Goal: Task Accomplishment & Management: Use online tool/utility

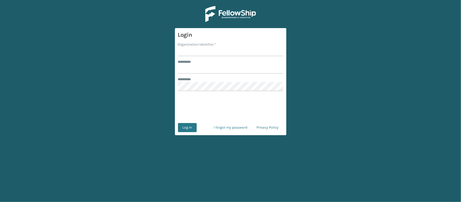
click at [182, 53] on input "Organization Identifier *" at bounding box center [230, 51] width 105 height 9
type input "[PERSON_NAME]"
click at [204, 71] on input "******** *" at bounding box center [230, 69] width 105 height 9
type input "******"
click at [189, 127] on button "Log In" at bounding box center [187, 127] width 19 height 9
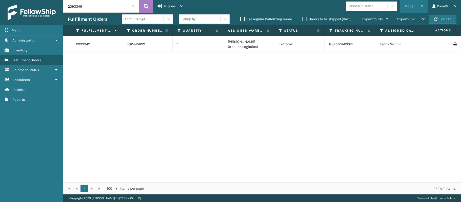
click at [422, 5] on icon at bounding box center [422, 6] width 2 height 4
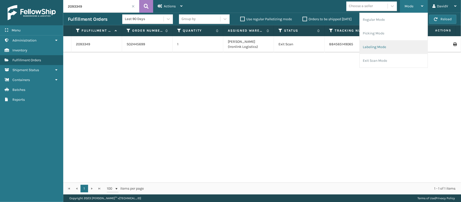
click at [376, 50] on li "Labeling Mode" at bounding box center [394, 47] width 68 height 14
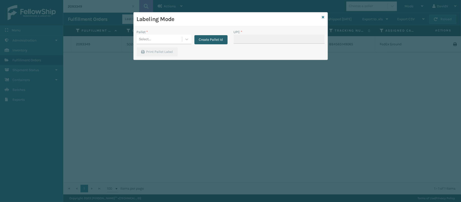
click at [209, 40] on button "Create Pallet Id" at bounding box center [211, 39] width 33 height 9
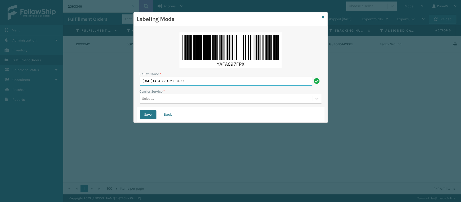
click at [208, 80] on input "Tue Sep 23 2025 08:41:23 GMT-0400" at bounding box center [226, 81] width 173 height 9
type input "511313"
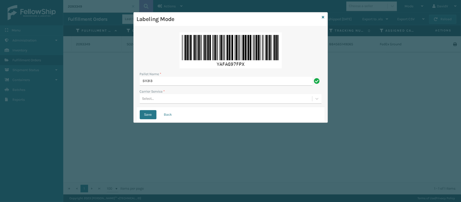
click at [165, 98] on div "Select..." at bounding box center [226, 99] width 173 height 8
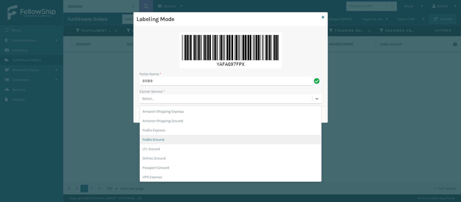
click at [154, 140] on div "FedEx Ground" at bounding box center [231, 139] width 182 height 9
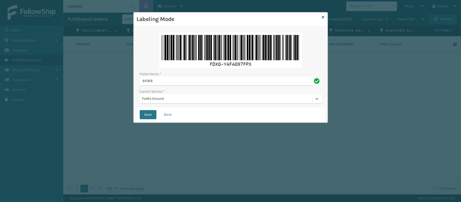
click at [159, 116] on div "Save Back" at bounding box center [231, 114] width 188 height 15
click at [148, 117] on button "Save" at bounding box center [148, 114] width 17 height 9
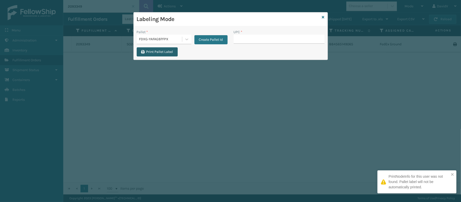
click at [160, 53] on button "Print Pallet Label" at bounding box center [157, 51] width 41 height 9
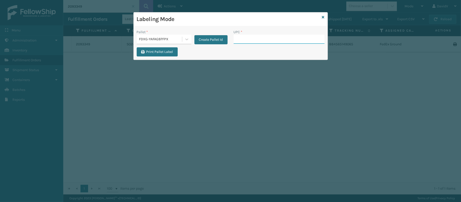
click at [254, 37] on input "UPC *" at bounding box center [279, 39] width 91 height 9
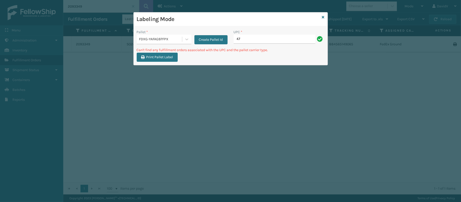
type input "4"
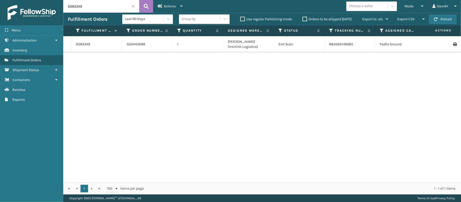
drag, startPoint x: 99, startPoint y: 7, endPoint x: 47, endPoint y: 2, distance: 52.2
click at [47, 0] on div "Menu Administration Inventory Fulfillment Orders Shipment Status Containers Bat…" at bounding box center [230, 0] width 461 height 0
type input "2094793"
click at [144, 9] on icon at bounding box center [146, 7] width 5 height 8
click at [422, 8] on div "Mode" at bounding box center [414, 6] width 19 height 13
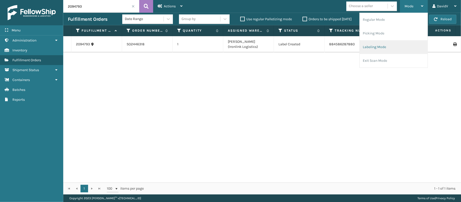
click at [382, 46] on li "Labeling Mode" at bounding box center [394, 47] width 68 height 14
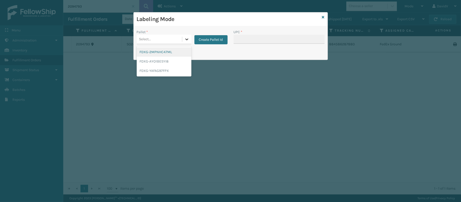
click at [187, 41] on icon at bounding box center [186, 39] width 5 height 5
click at [217, 85] on div "Labeling Mode Pallet * option FDXG-2MPNHC47ML focused, 1 of 3. 3 results availa…" at bounding box center [230, 101] width 461 height 202
click at [170, 73] on div "FDXG-YAFAG97FPX" at bounding box center [164, 70] width 55 height 9
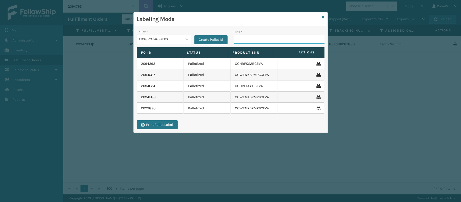
click at [239, 39] on input "UPC *" at bounding box center [279, 39] width 91 height 9
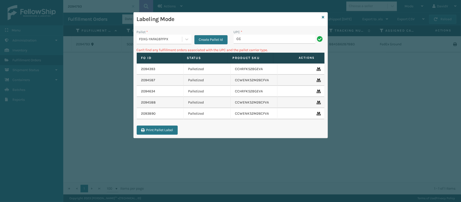
type input "C"
click at [187, 38] on icon at bounding box center [186, 39] width 5 height 5
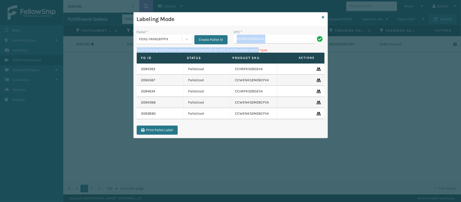
drag, startPoint x: 261, startPoint y: 48, endPoint x: 270, endPoint y: 38, distance: 13.6
click at [270, 38] on div "Pallet * FDXG-YAFAG97FPX Create Pallet Id UPC * CCHRFKS2BGEVA Can't find any fu…" at bounding box center [231, 82] width 194 height 112
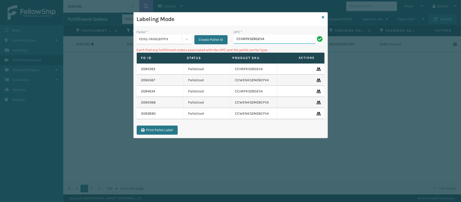
click at [270, 38] on input "CCHRFKS2BGEVA" at bounding box center [275, 39] width 82 height 9
click at [257, 58] on label "Product SKU" at bounding box center [251, 58] width 36 height 5
click at [323, 16] on icon at bounding box center [323, 17] width 3 height 4
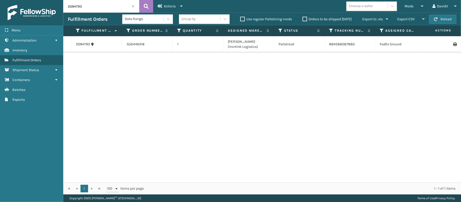
click at [118, 4] on input "2094793" at bounding box center [101, 6] width 76 height 13
click at [144, 5] on icon at bounding box center [146, 7] width 5 height 8
click at [453, 44] on icon at bounding box center [454, 45] width 3 height 4
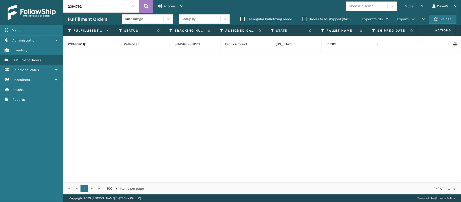
click at [93, 3] on input "2094792" at bounding box center [101, 6] width 76 height 13
type input "2094793"
click at [144, 8] on icon at bounding box center [146, 7] width 5 height 8
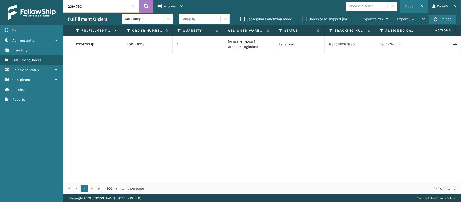
click at [424, 5] on div "Mode Regular Mode Picking Mode Labeling Mode Exit Scan Mode" at bounding box center [414, 6] width 28 height 13
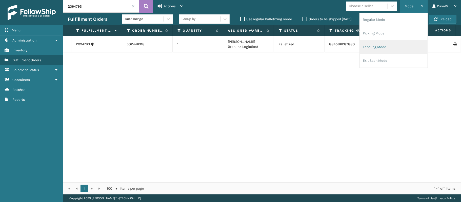
click at [373, 47] on li "Labeling Mode" at bounding box center [394, 47] width 68 height 14
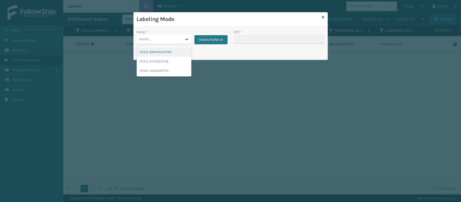
click at [184, 39] on icon at bounding box center [186, 39] width 5 height 5
click at [167, 73] on div "FDXG-YAFAG97FPX" at bounding box center [164, 70] width 55 height 9
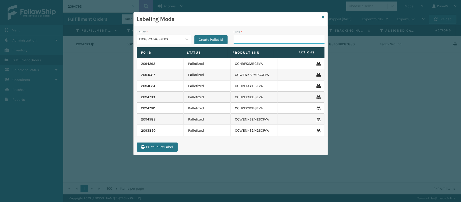
click at [244, 40] on input "UPC *" at bounding box center [279, 39] width 91 height 9
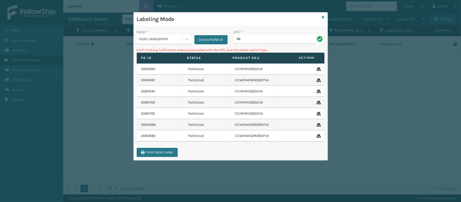
type input "4"
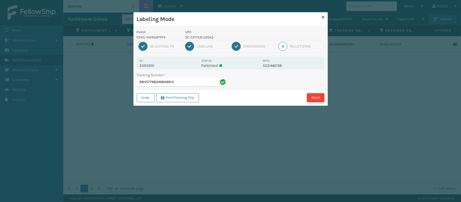
type input "88457798046846815"
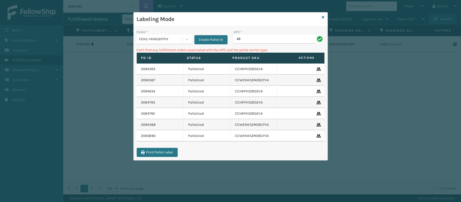
type input "4"
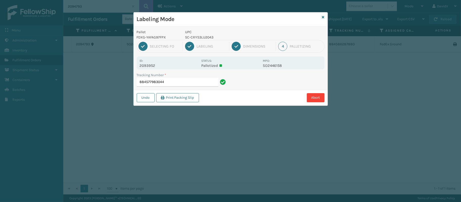
click at [351, 177] on div "Labeling Mode Pallet FDXG-YAFAG97FPX UPC SC-CRYS3LU2043 1 Selecting FO 2 Labeli…" at bounding box center [230, 101] width 461 height 202
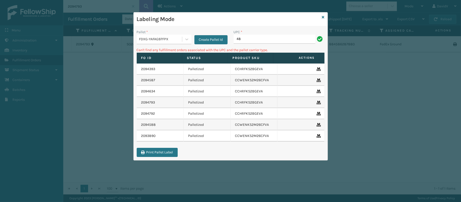
type input "4"
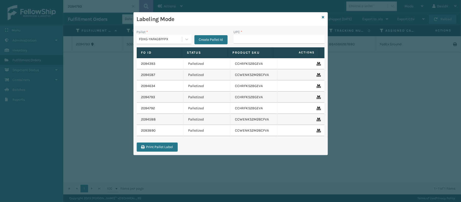
type input "S"
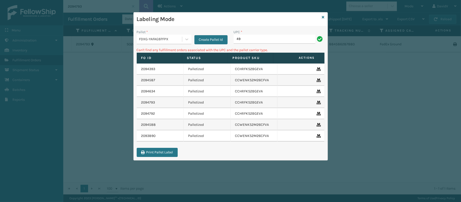
type input "4"
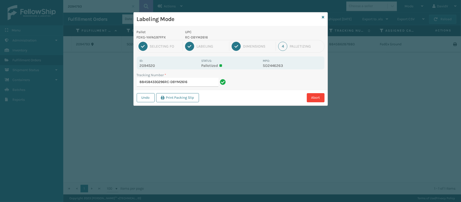
type input "884584330296RC-DBYM2616"
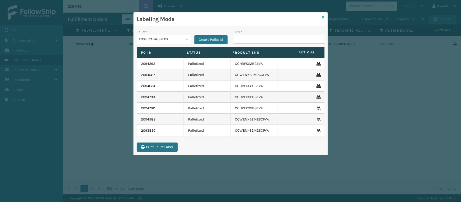
click at [322, 16] on icon at bounding box center [323, 17] width 3 height 4
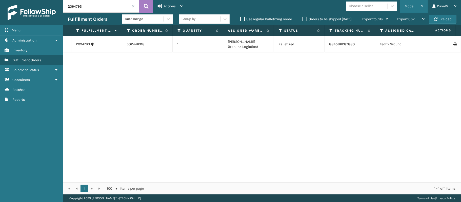
click at [412, 7] on span "Mode" at bounding box center [409, 6] width 9 height 4
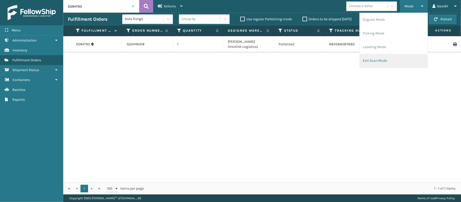
click at [387, 61] on li "Exit Scan Mode" at bounding box center [394, 61] width 68 height 14
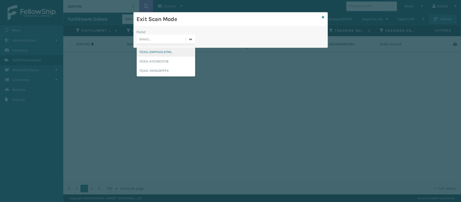
click at [192, 42] on div at bounding box center [190, 39] width 9 height 9
click at [151, 72] on div "FDXG-YAFAG97FPX" at bounding box center [166, 70] width 59 height 9
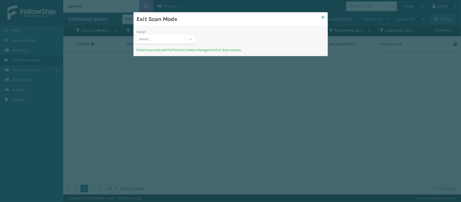
click at [323, 16] on icon at bounding box center [323, 17] width 3 height 4
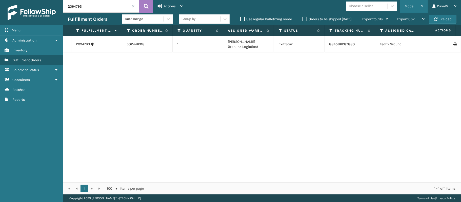
click at [416, 5] on div "Mode" at bounding box center [414, 6] width 19 height 13
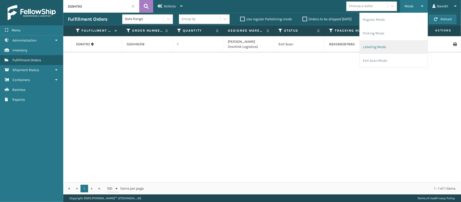
click at [365, 46] on li "Labeling Mode" at bounding box center [394, 47] width 68 height 14
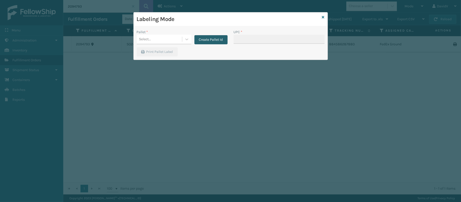
click at [209, 42] on button "Create Pallet Id" at bounding box center [211, 39] width 33 height 9
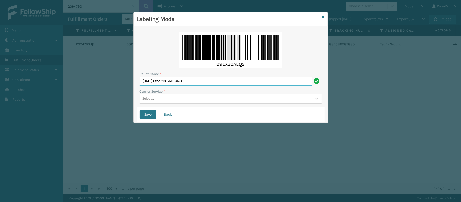
click at [190, 78] on input "[DATE] 09:27:19 GMT-0400" at bounding box center [226, 81] width 173 height 9
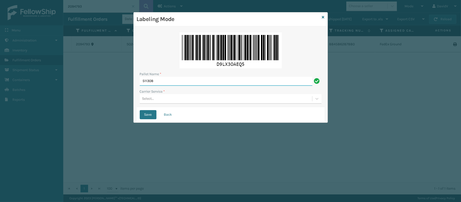
type input "511308"
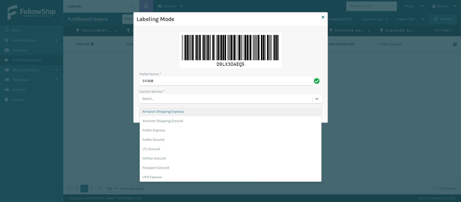
click at [163, 101] on div "Select..." at bounding box center [226, 99] width 173 height 8
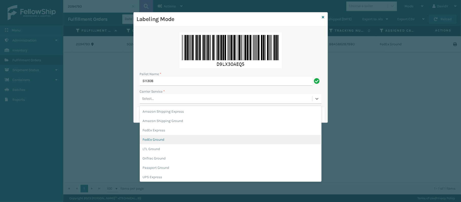
click at [149, 142] on div "FedEx Ground" at bounding box center [231, 139] width 182 height 9
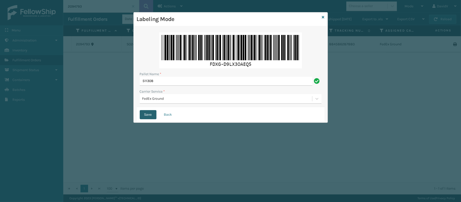
click at [148, 116] on button "Save" at bounding box center [148, 114] width 17 height 9
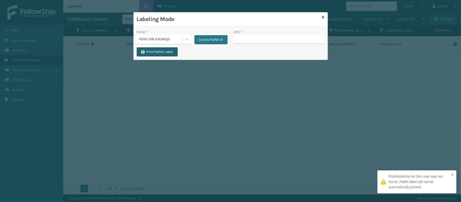
click at [143, 53] on span "button" at bounding box center [143, 52] width 4 height 4
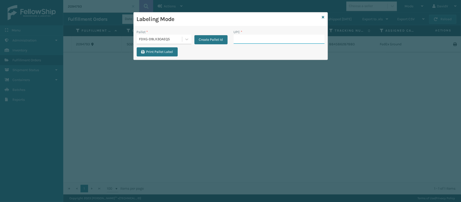
click at [253, 40] on input "UPC *" at bounding box center [279, 39] width 91 height 9
type input "133A008BRN"
click at [294, 56] on div "Print Pallet Label" at bounding box center [231, 53] width 194 height 12
drag, startPoint x: 285, startPoint y: 48, endPoint x: 284, endPoint y: 40, distance: 8.2
click at [284, 40] on div "Pallet * FDXG-D9LX3OAEQ5 Create Pallet Id UPC * 133A008BRN Print Pallet Label" at bounding box center [231, 42] width 194 height 33
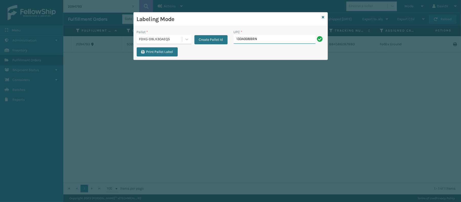
click at [284, 40] on input "133A008BRN" at bounding box center [275, 39] width 82 height 9
type input "CC"
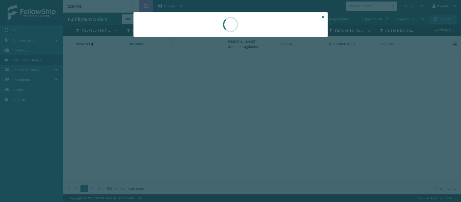
click at [335, 199] on div at bounding box center [230, 101] width 461 height 202
click at [253, 21] on div at bounding box center [231, 24] width 195 height 25
click at [287, 99] on div at bounding box center [230, 101] width 461 height 202
click at [313, 84] on div at bounding box center [230, 101] width 461 height 202
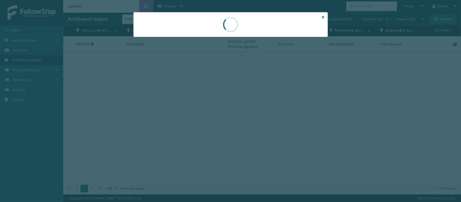
click at [313, 84] on div at bounding box center [230, 101] width 461 height 202
click at [324, 17] on icon at bounding box center [323, 17] width 3 height 4
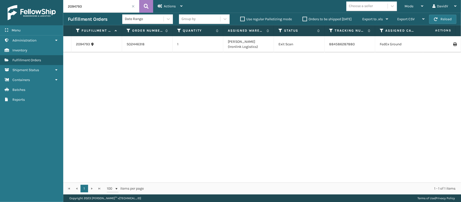
click at [110, 7] on input "2094793" at bounding box center [101, 6] width 76 height 13
click at [422, 6] on icon at bounding box center [422, 6] width 2 height 4
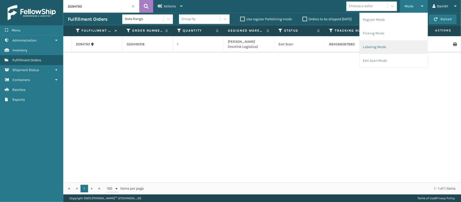
click at [385, 46] on li "Labeling Mode" at bounding box center [394, 47] width 68 height 14
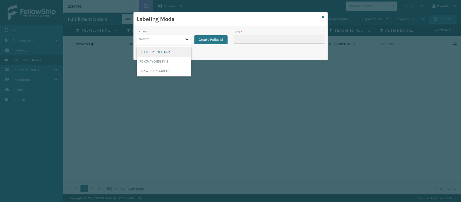
click at [186, 39] on icon at bounding box center [186, 40] width 3 height 2
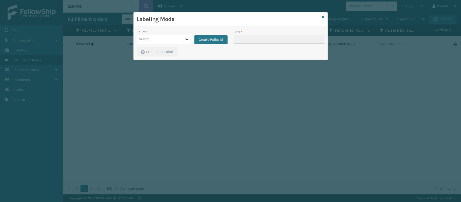
click at [186, 39] on icon at bounding box center [186, 40] width 3 height 2
click at [182, 39] on div at bounding box center [186, 39] width 9 height 9
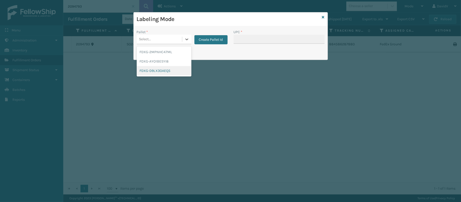
click at [169, 71] on div "FDXG-D9LX3OAEQ5" at bounding box center [164, 70] width 55 height 9
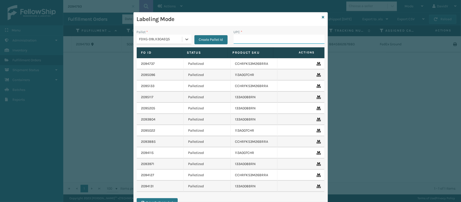
click at [240, 39] on input "UPC *" at bounding box center [279, 39] width 91 height 9
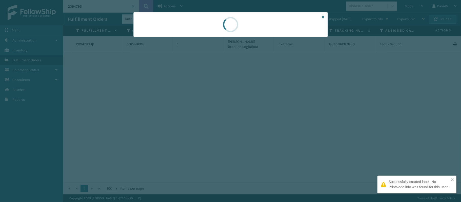
click at [349, 178] on div at bounding box center [230, 101] width 461 height 202
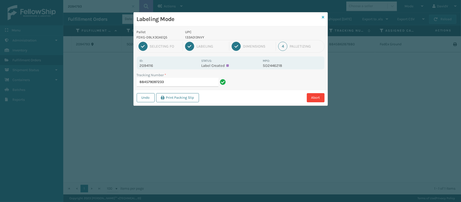
click at [322, 16] on icon at bounding box center [323, 17] width 3 height 4
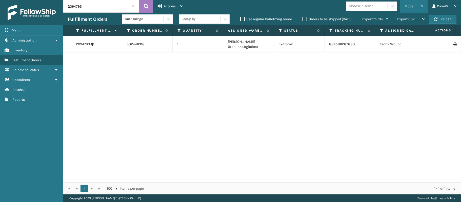
click at [422, 4] on div "Mode" at bounding box center [414, 6] width 19 height 13
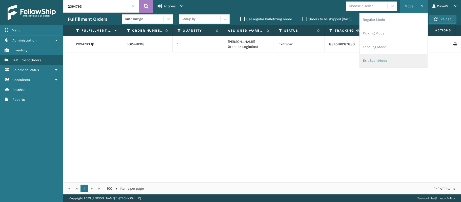
click at [381, 63] on li "Exit Scan Mode" at bounding box center [394, 61] width 68 height 14
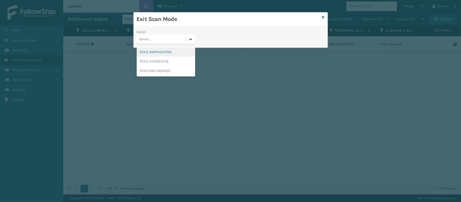
click at [188, 38] on icon at bounding box center [190, 39] width 5 height 5
click at [173, 73] on div "FDXG-D9LX3OAEQ5" at bounding box center [166, 70] width 59 height 9
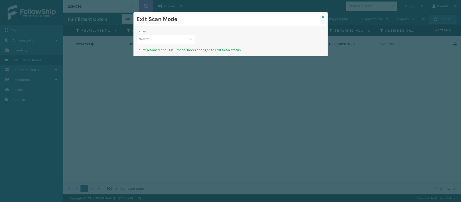
click at [324, 15] on icon at bounding box center [323, 17] width 3 height 4
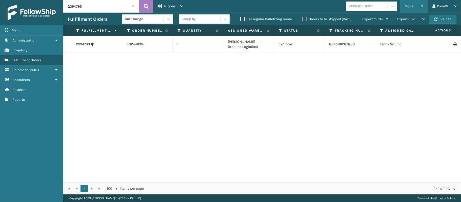
drag, startPoint x: 410, startPoint y: 5, endPoint x: 419, endPoint y: 8, distance: 9.5
click at [419, 8] on div "Mode" at bounding box center [414, 6] width 19 height 13
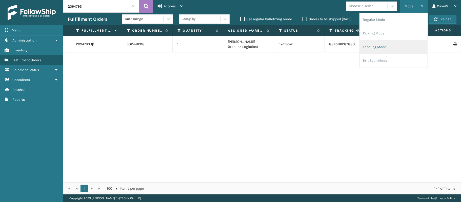
click at [366, 47] on li "Labeling Mode" at bounding box center [394, 47] width 68 height 14
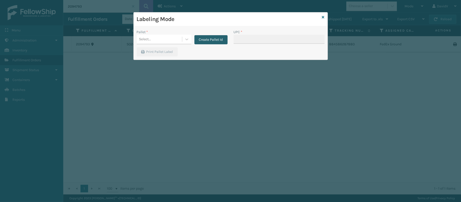
click at [205, 37] on button "Create Pallet Id" at bounding box center [211, 39] width 33 height 9
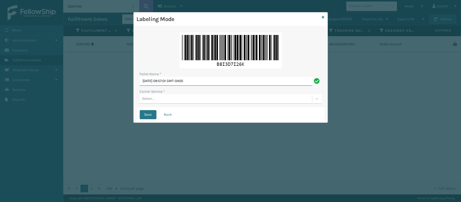
click at [199, 80] on input "[DATE] 09:57:01 GMT-0400" at bounding box center [226, 81] width 173 height 9
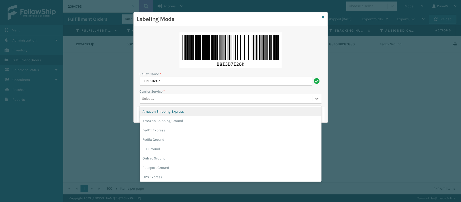
click at [317, 96] on div at bounding box center [317, 98] width 9 height 9
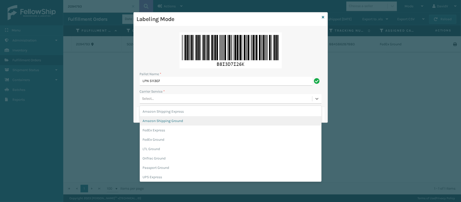
click at [161, 117] on div "Amazon Shipping Ground" at bounding box center [231, 120] width 182 height 9
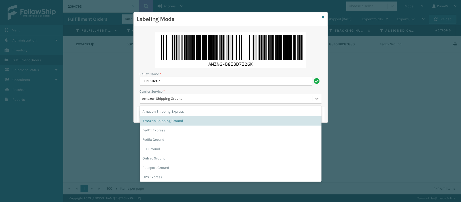
click at [186, 103] on div "Amazon Shipping Ground" at bounding box center [226, 99] width 173 height 8
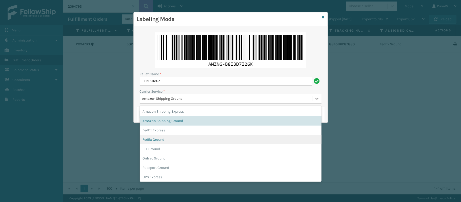
click at [151, 139] on div "FedEx Ground" at bounding box center [231, 139] width 182 height 9
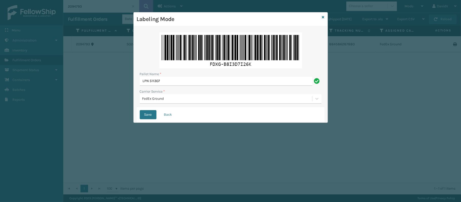
drag, startPoint x: 190, startPoint y: 75, endPoint x: 178, endPoint y: 85, distance: 14.9
click at [178, 85] on div "Pallet Name * LPN 511307" at bounding box center [231, 78] width 182 height 14
click at [178, 85] on input "LPN 511307" at bounding box center [226, 81] width 173 height 9
type input "LPN 511307 #1"
click at [146, 118] on button "Save" at bounding box center [148, 114] width 17 height 9
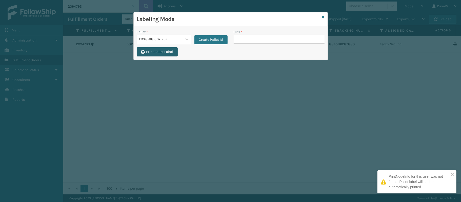
click at [166, 54] on button "Print Pallet Label" at bounding box center [157, 51] width 41 height 9
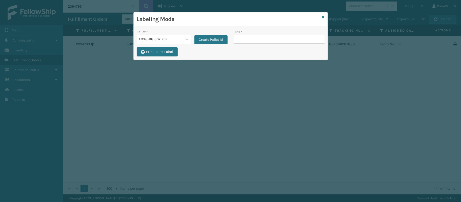
click at [137, 47] on button "Print Pallet Label" at bounding box center [157, 51] width 41 height 9
click at [239, 41] on input "UPC *" at bounding box center [279, 39] width 91 height 9
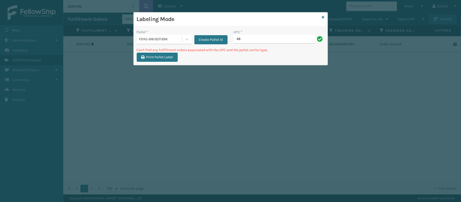
type input "4"
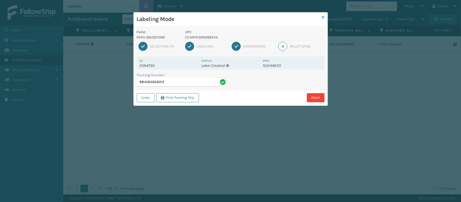
click at [323, 17] on icon at bounding box center [323, 17] width 3 height 4
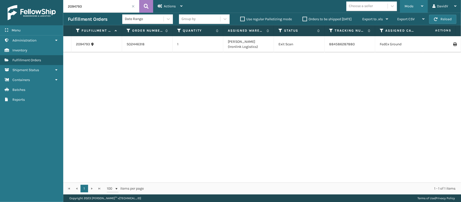
click at [424, 6] on div "Mode Regular Mode Picking Mode Labeling Mode Exit Scan Mode" at bounding box center [414, 6] width 28 height 13
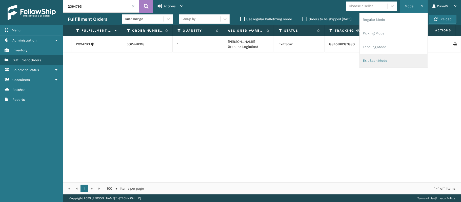
click at [374, 60] on li "Exit Scan Mode" at bounding box center [394, 61] width 68 height 14
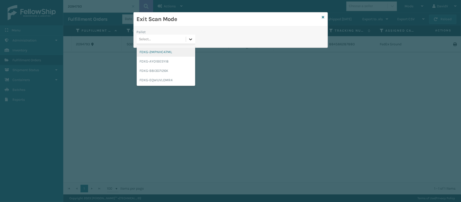
click at [192, 40] on icon at bounding box center [190, 39] width 5 height 5
click at [150, 71] on div "FDXG-B8I3D7I26K" at bounding box center [166, 70] width 59 height 9
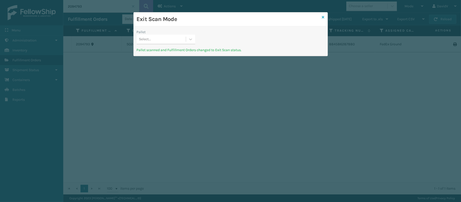
click at [322, 18] on icon at bounding box center [323, 17] width 3 height 4
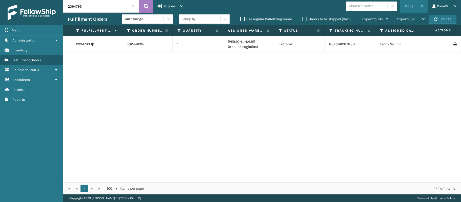
click at [423, 8] on icon at bounding box center [422, 6] width 2 height 4
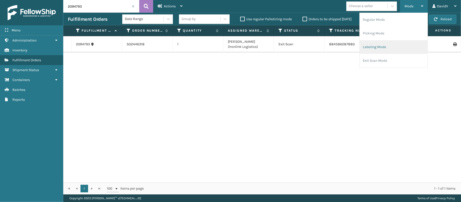
click at [365, 52] on li "Labeling Mode" at bounding box center [394, 47] width 68 height 14
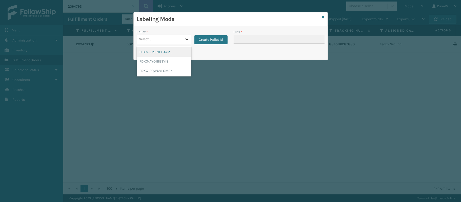
click at [183, 41] on div at bounding box center [186, 39] width 9 height 9
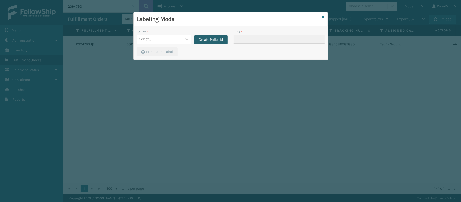
click at [199, 43] on button "Create Pallet Id" at bounding box center [211, 39] width 33 height 9
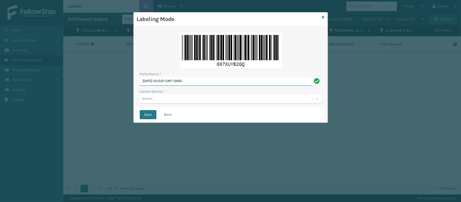
click at [175, 85] on input "[DATE] 10:10:21 GMT-0400" at bounding box center [226, 81] width 173 height 9
type input "5"
type input "LPN 511306 TRUCK #1"
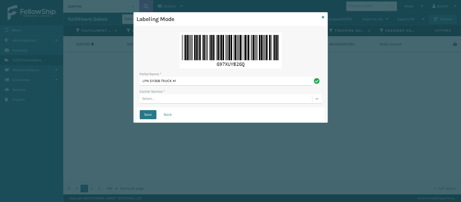
click at [315, 99] on icon at bounding box center [317, 98] width 5 height 5
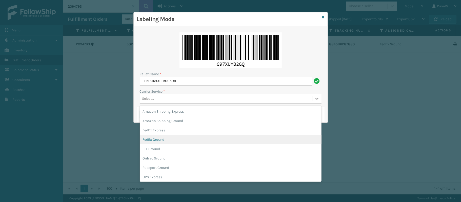
click at [166, 142] on div "FedEx Ground" at bounding box center [231, 139] width 182 height 9
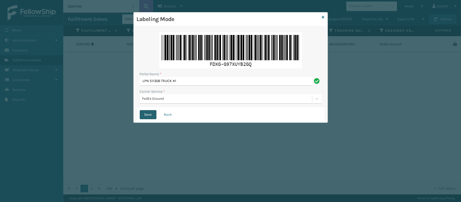
click at [147, 116] on button "Save" at bounding box center [148, 114] width 17 height 9
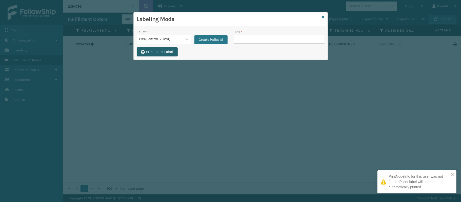
click at [162, 53] on button "Print Pallet Label" at bounding box center [157, 51] width 41 height 9
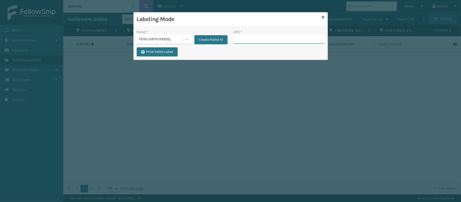
click at [255, 42] on input "UPC *" at bounding box center [279, 39] width 91 height 9
type input "113A007SND"
type input "469"
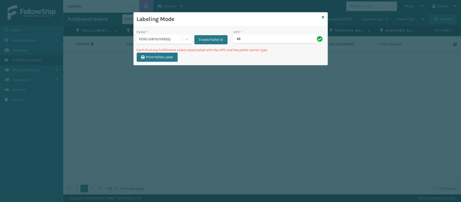
type input "4"
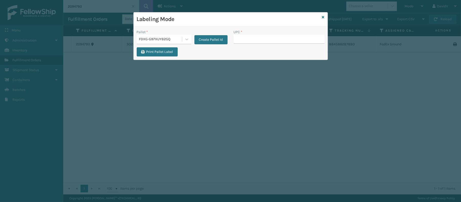
click at [352, 178] on div "Labeling Mode Pallet * FDXG-G97XUYB2GQ Create Pallet Id UPC * Print Pallet Label" at bounding box center [230, 101] width 461 height 202
type input "113A003SND"
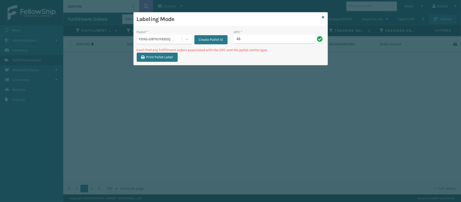
type input "4"
type input "CCHRFKS3BLUVA"
type input "4"
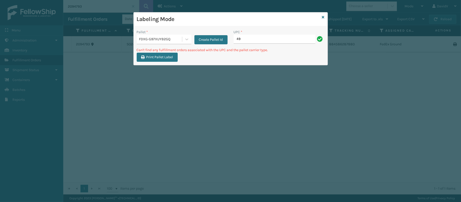
type input "4"
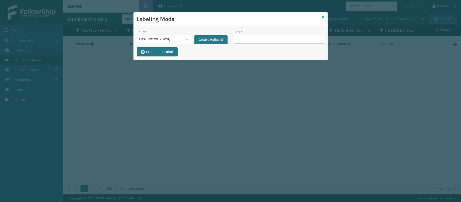
click at [323, 16] on icon at bounding box center [323, 17] width 3 height 4
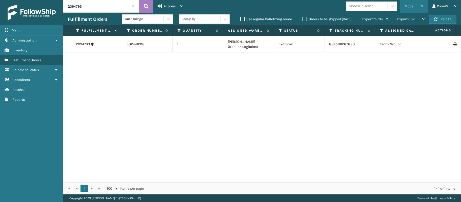
click at [425, 4] on div "Mode Regular Mode Picking Mode Labeling Mode Exit Scan Mode" at bounding box center [414, 6] width 28 height 13
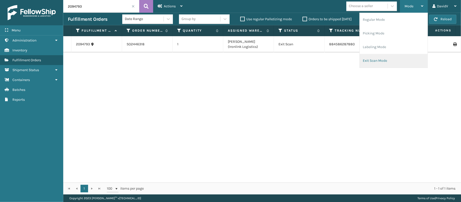
click at [370, 58] on li "Exit Scan Mode" at bounding box center [394, 61] width 68 height 14
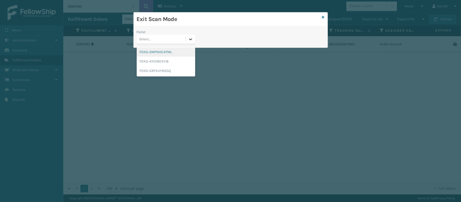
click at [193, 42] on icon at bounding box center [190, 39] width 5 height 5
click at [154, 68] on div "FDXG-G97XUYB2GQ" at bounding box center [166, 70] width 59 height 9
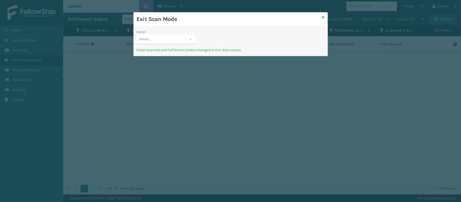
click at [324, 18] on icon at bounding box center [323, 17] width 3 height 4
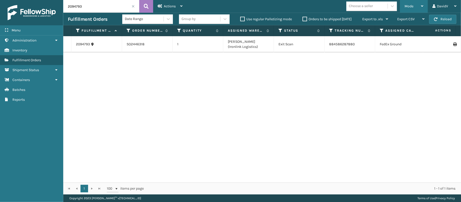
click at [417, 4] on div "Mode" at bounding box center [414, 6] width 19 height 13
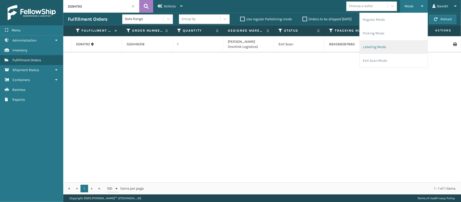
click at [375, 50] on li "Labeling Mode" at bounding box center [394, 47] width 68 height 14
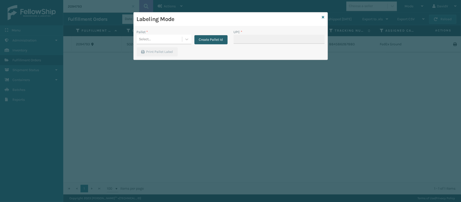
click at [211, 38] on button "Create Pallet Id" at bounding box center [211, 39] width 33 height 9
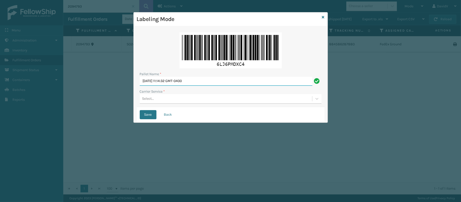
click at [182, 82] on input "[DATE] 11:14:32 GMT-0400" at bounding box center [226, 81] width 173 height 9
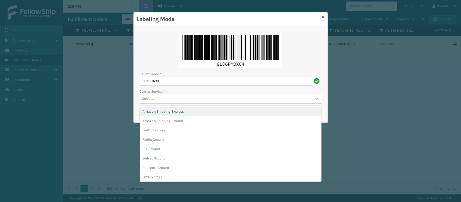
click at [167, 104] on div "Select..." at bounding box center [231, 99] width 182 height 10
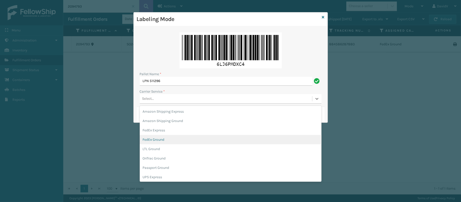
click at [155, 141] on div "FedEx Ground" at bounding box center [231, 139] width 182 height 9
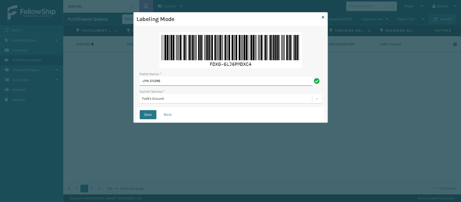
click at [179, 81] on input "LPN 511296" at bounding box center [226, 81] width 173 height 9
type input "LPN 511296 TRUCK #1"
click at [145, 114] on button "Save" at bounding box center [148, 114] width 17 height 9
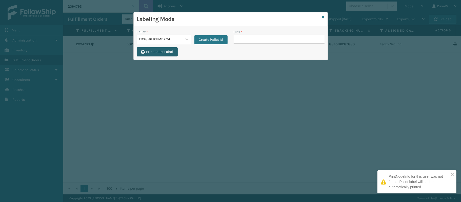
click at [159, 54] on button "Print Pallet Label" at bounding box center [157, 51] width 41 height 9
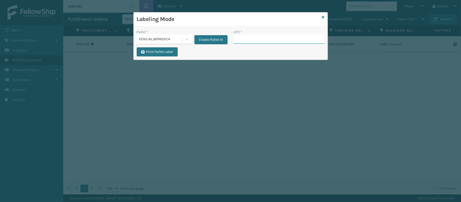
click at [258, 41] on input "UPC *" at bounding box center [279, 39] width 91 height 9
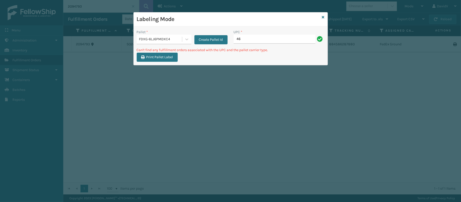
type input "4"
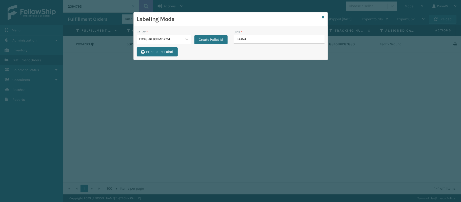
type input "133A01"
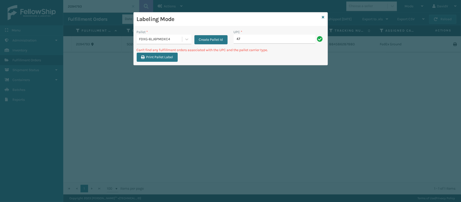
type input "4"
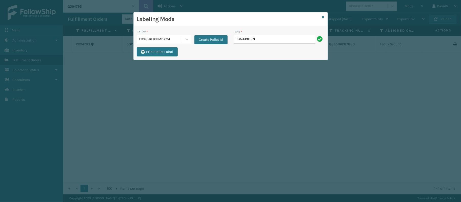
drag, startPoint x: 341, startPoint y: 178, endPoint x: 291, endPoint y: 69, distance: 120.4
click at [291, 69] on div "Labeling Mode Pallet * FDXG-6LJ6PMDXC4 Create Pallet Id UPC * 13A008BRN Print P…" at bounding box center [230, 101] width 461 height 202
click at [240, 39] on input "13A008BRN" at bounding box center [275, 39] width 82 height 9
click at [266, 39] on input "133A008BRN" at bounding box center [275, 39] width 82 height 9
type input "133A008BRN"
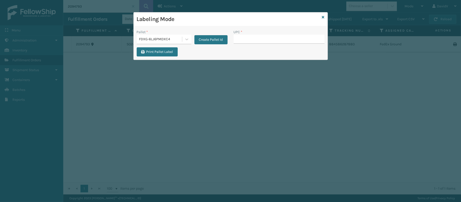
click at [321, 18] on div "Labeling Mode" at bounding box center [231, 19] width 194 height 14
click at [323, 16] on icon at bounding box center [323, 17] width 3 height 4
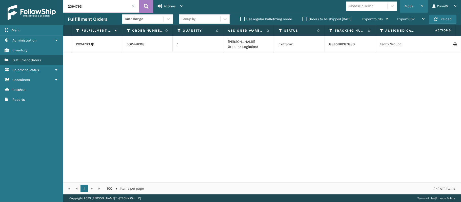
click at [420, 7] on div "Mode" at bounding box center [414, 6] width 19 height 13
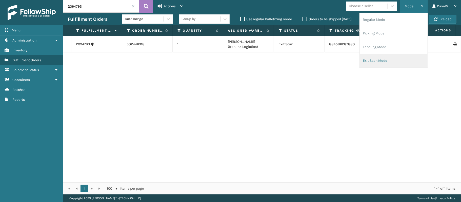
click at [386, 60] on li "Exit Scan Mode" at bounding box center [394, 61] width 68 height 14
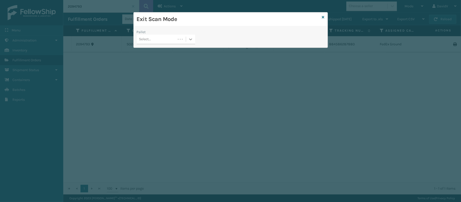
click at [192, 43] on div at bounding box center [190, 39] width 9 height 9
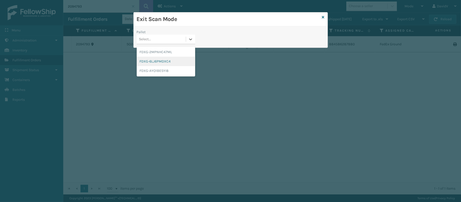
click at [168, 61] on div "FDXG-6LJ6PMDXC4" at bounding box center [166, 61] width 59 height 9
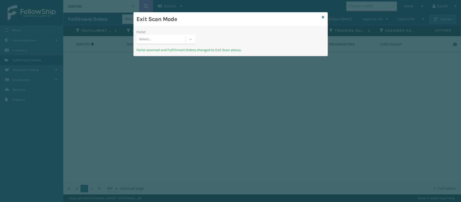
click at [325, 16] on div "Exit Scan Mode" at bounding box center [231, 19] width 194 height 14
click at [323, 17] on icon at bounding box center [323, 17] width 3 height 4
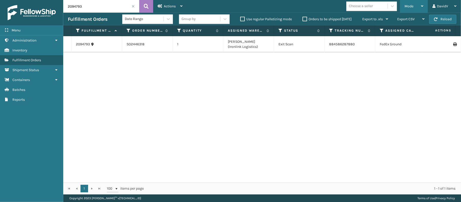
click at [415, 9] on div "Mode" at bounding box center [414, 6] width 19 height 13
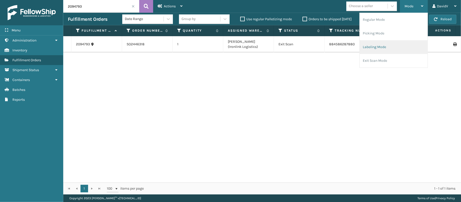
click at [370, 47] on li "Labeling Mode" at bounding box center [394, 47] width 68 height 14
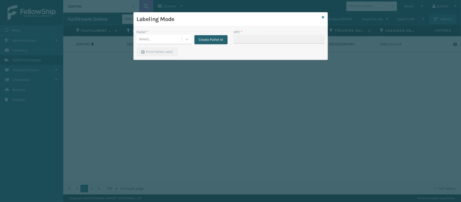
click at [209, 38] on button "Create Pallet Id" at bounding box center [211, 39] width 33 height 9
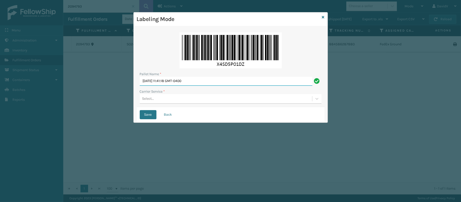
click at [211, 80] on input "[DATE] 11:41:18 GMT-0400" at bounding box center [226, 81] width 173 height 9
type input "l"
type input "LPN 511305"
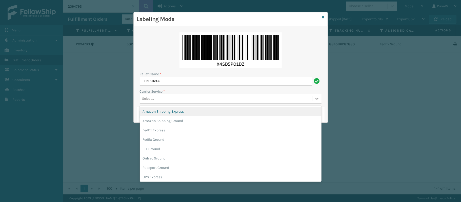
click at [151, 98] on div "Select..." at bounding box center [148, 98] width 12 height 5
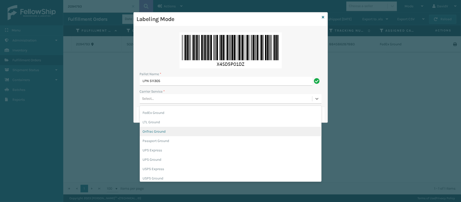
scroll to position [29, 0]
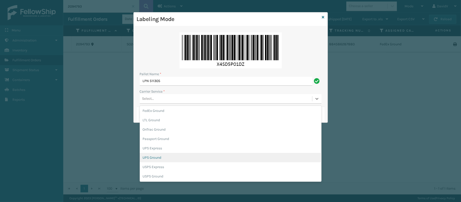
click at [152, 155] on div "UPS Ground" at bounding box center [231, 157] width 182 height 9
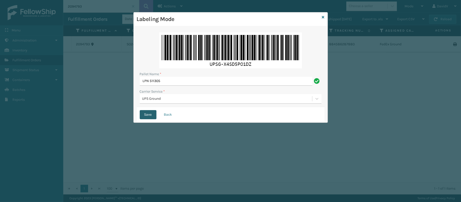
click at [142, 114] on button "Save" at bounding box center [148, 114] width 17 height 9
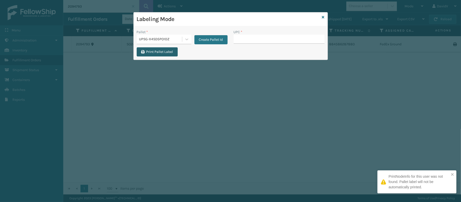
click at [151, 54] on button "Print Pallet Label" at bounding box center [157, 51] width 41 height 9
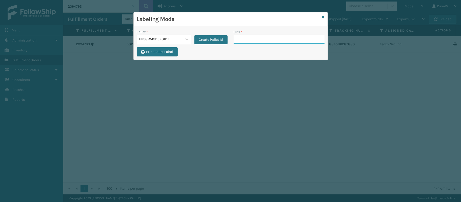
click at [240, 40] on input "UPC *" at bounding box center [279, 39] width 91 height 9
click at [226, 55] on div "Print Pallet Label" at bounding box center [231, 53] width 194 height 12
click at [240, 39] on input "UPC *" at bounding box center [279, 39] width 91 height 9
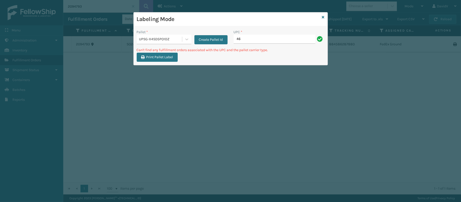
type input "4"
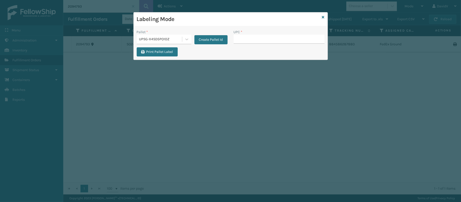
type input "C"
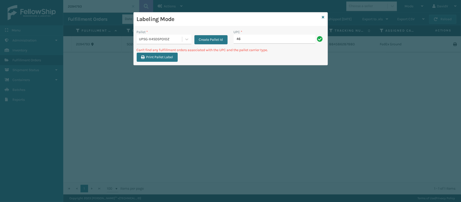
type input "4"
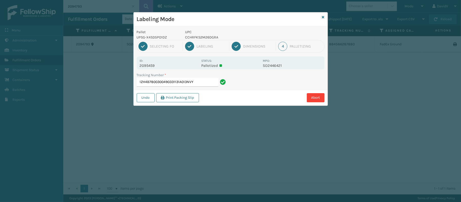
type input "1ZH4B7800300490331131A013NVY"
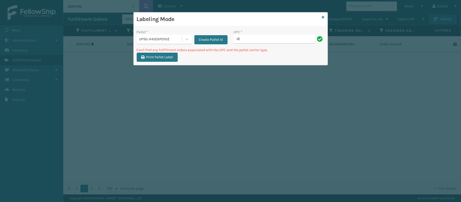
type input "1"
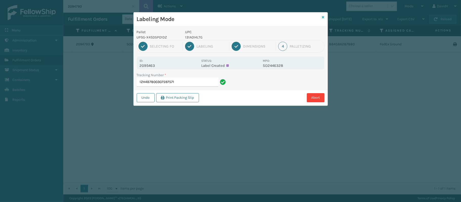
click at [323, 20] on link at bounding box center [323, 17] width 3 height 5
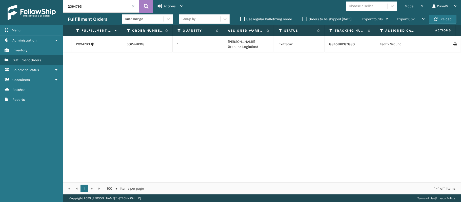
click at [420, 9] on div "Mode" at bounding box center [414, 6] width 19 height 13
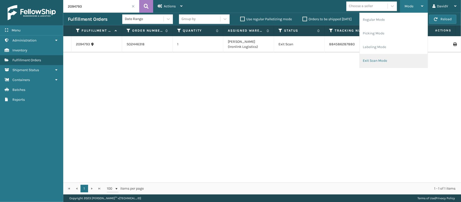
click at [367, 59] on li "Exit Scan Mode" at bounding box center [394, 61] width 68 height 14
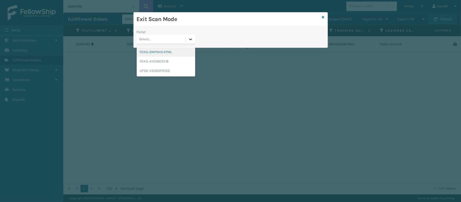
click at [192, 37] on icon at bounding box center [190, 39] width 5 height 5
click at [166, 68] on div "UPSG-X4SD5PO1DZ" at bounding box center [166, 70] width 59 height 9
